Goal: Information Seeking & Learning: Understand process/instructions

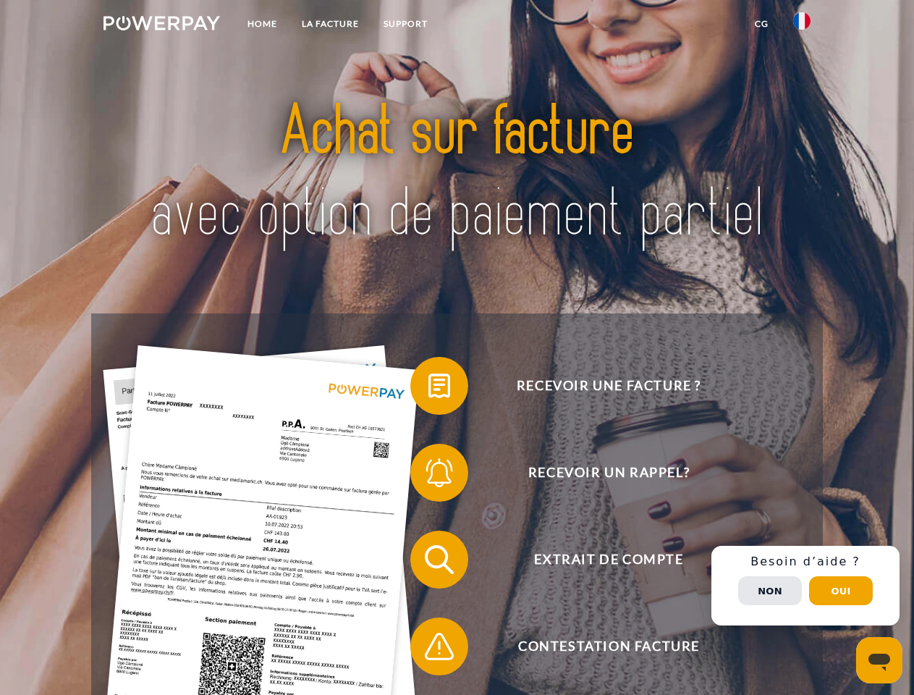
click at [161, 25] on img at bounding box center [162, 23] width 117 height 14
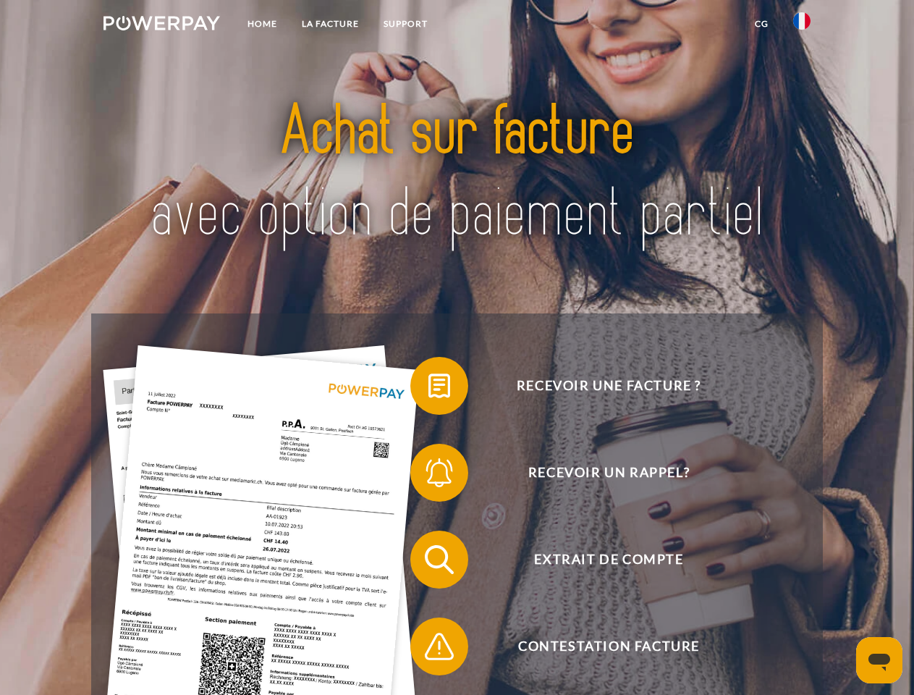
click at [802, 25] on img at bounding box center [801, 20] width 17 height 17
click at [762, 24] on link "CG" at bounding box center [762, 24] width 38 height 26
click at [429, 389] on span at bounding box center [418, 386] width 72 height 72
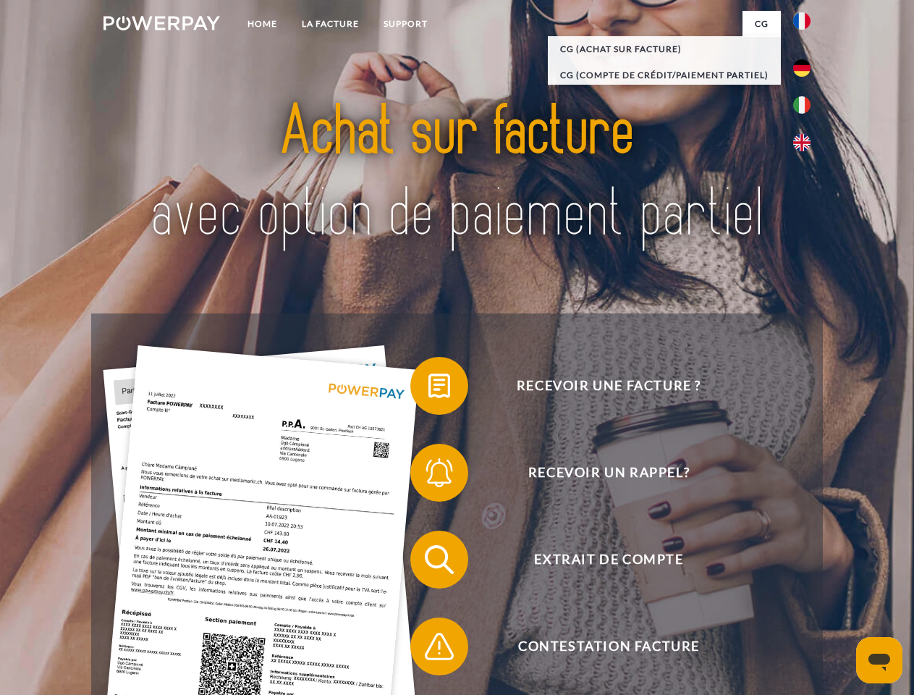
click at [429, 476] on span at bounding box center [418, 473] width 72 height 72
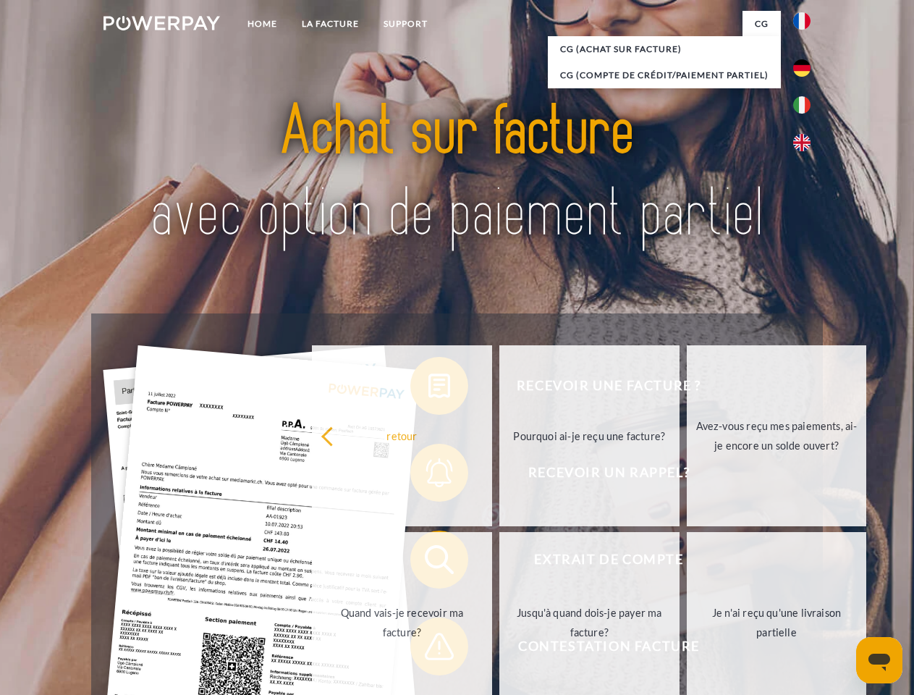
click at [500, 563] on link "Jusqu'à quand dois-je payer ma facture?" at bounding box center [590, 622] width 180 height 181
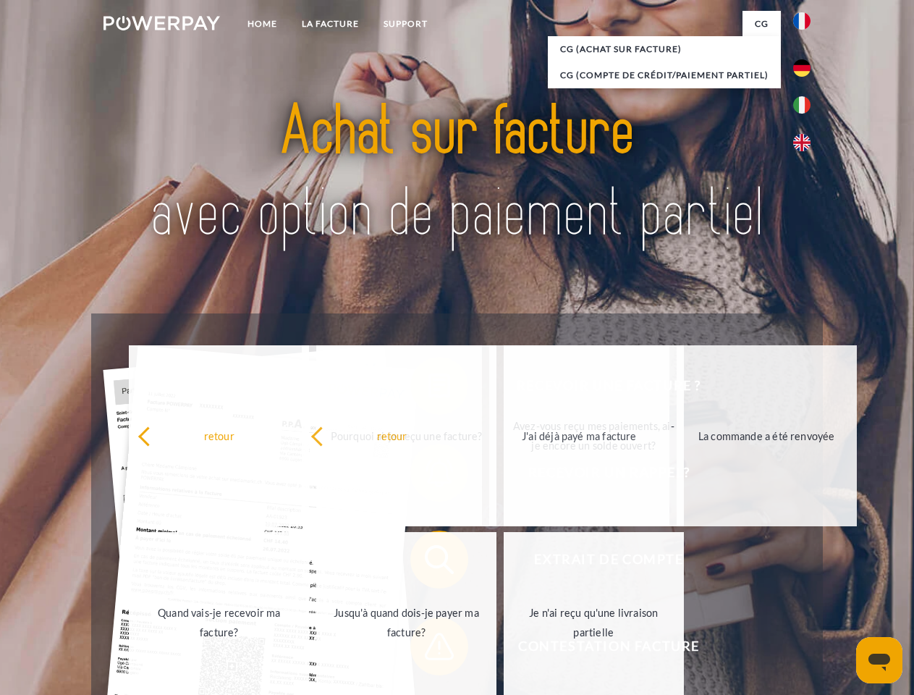
click at [429, 649] on span at bounding box center [418, 646] width 72 height 72
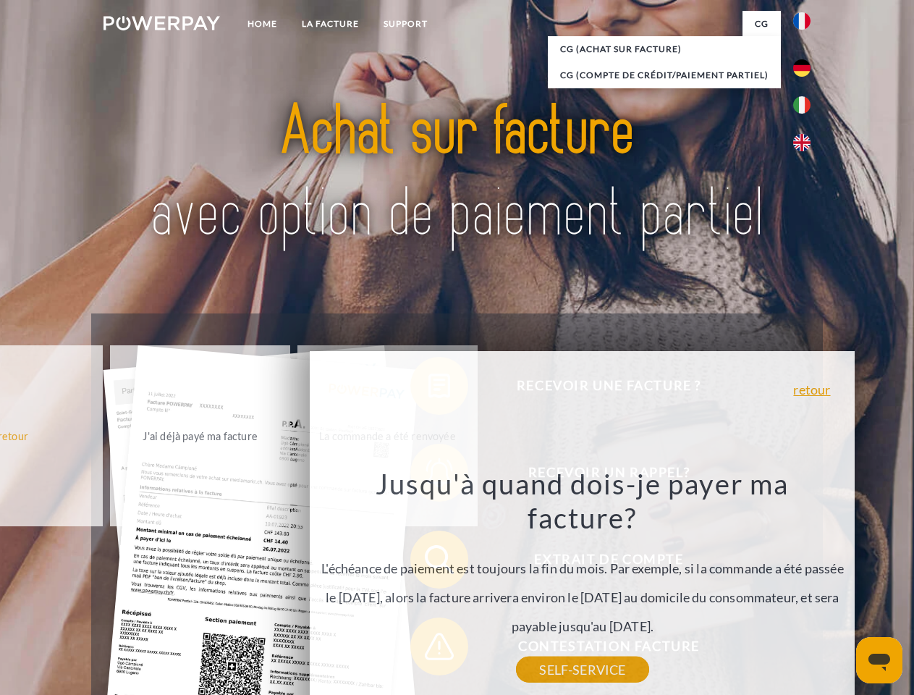
click at [806, 586] on div "Recevoir une facture ? Recevoir un rappel? Extrait de compte retour" at bounding box center [456, 602] width 731 height 579
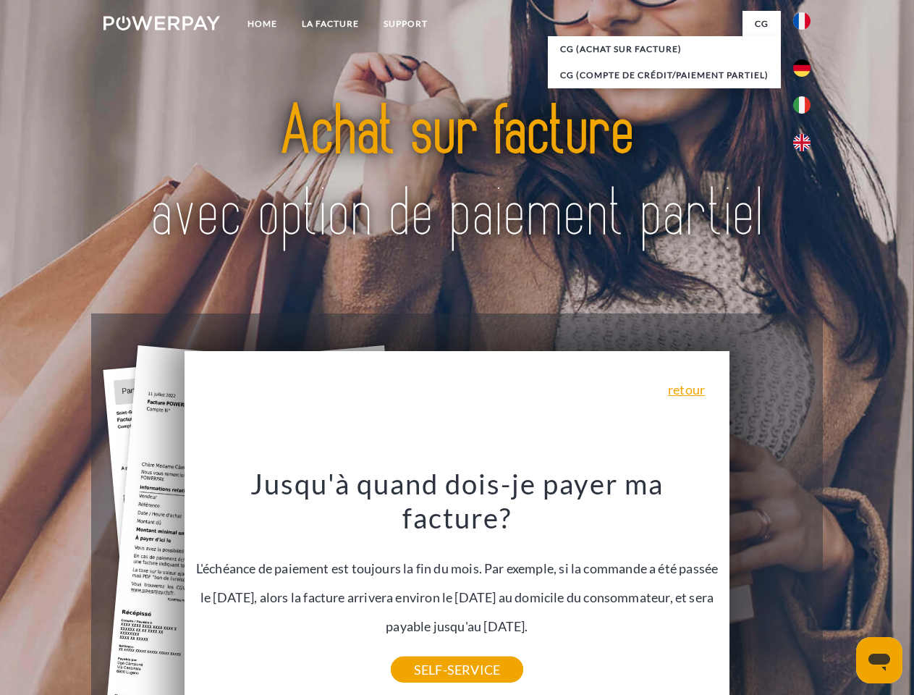
click at [770, 589] on span "Extrait de compte" at bounding box center [608, 560] width 355 height 58
click at [841, 591] on header "Home LA FACTURE Support" at bounding box center [457, 500] width 914 height 1000
